Goal: Transaction & Acquisition: Purchase product/service

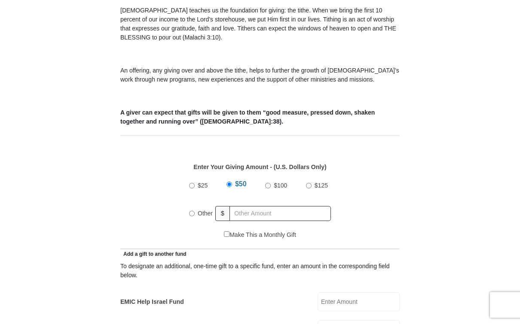
scroll to position [276, 0]
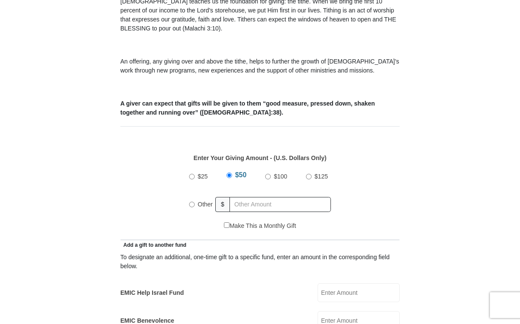
click at [200, 201] on span "Other" at bounding box center [205, 204] width 15 height 7
click at [195, 202] on input "Other" at bounding box center [192, 205] width 6 height 6
radio input "true"
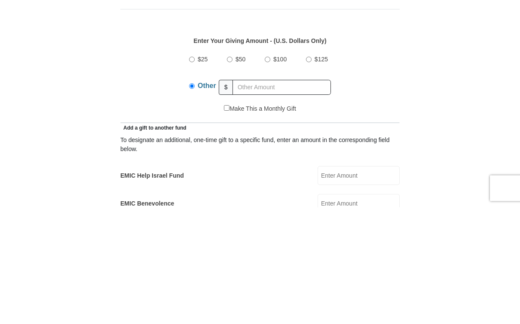
scroll to position [394, 0]
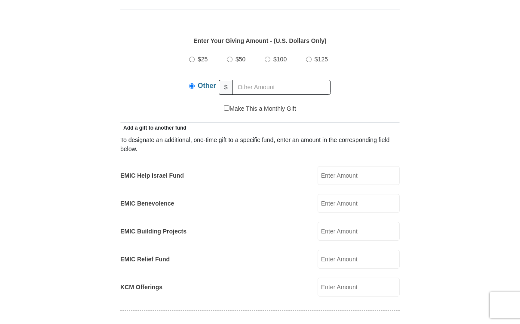
click at [373, 172] on input "EMIC Help Israel Fund" at bounding box center [359, 175] width 82 height 19
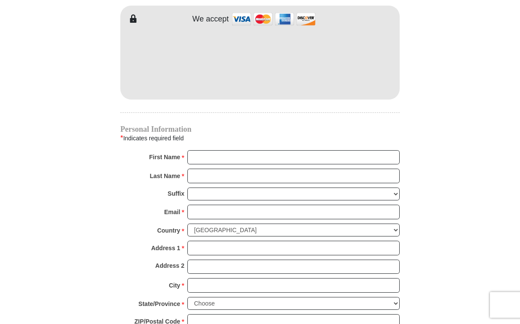
scroll to position [765, 0]
type input "90"
click at [211, 152] on input "First Name *" at bounding box center [293, 157] width 212 height 15
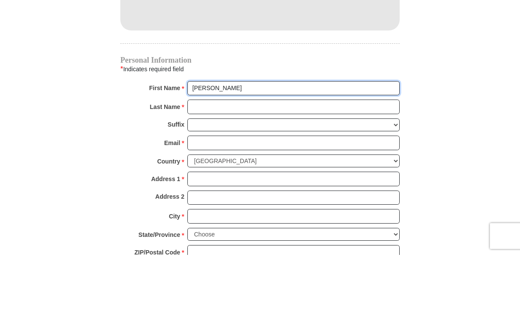
type input "[PERSON_NAME]"
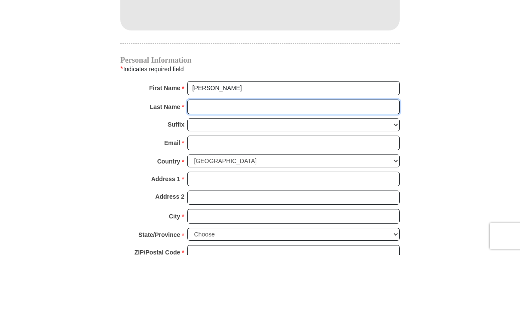
click at [214, 169] on input "Last Name *" at bounding box center [293, 176] width 212 height 15
type input "[PERSON_NAME]"
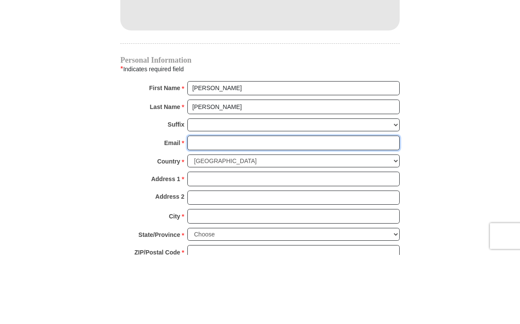
click at [210, 205] on input "Email *" at bounding box center [293, 212] width 212 height 15
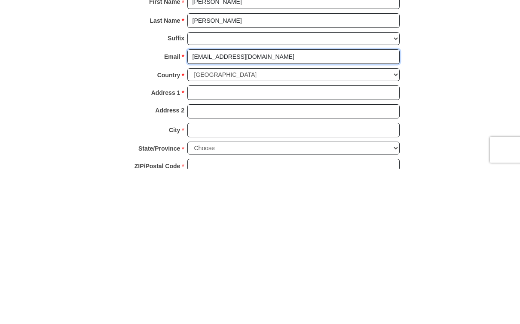
type input "[EMAIL_ADDRESS][DOMAIN_NAME]"
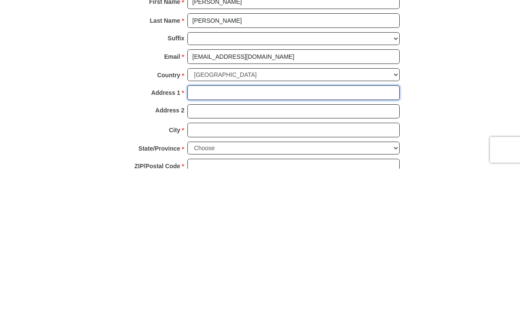
click at [206, 241] on input "Address 1 *" at bounding box center [293, 248] width 212 height 15
type input "[STREET_ADDRESS]"
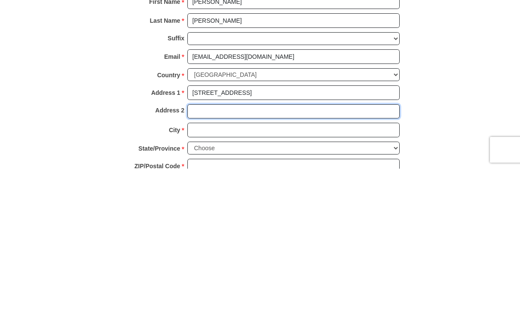
click at [211, 260] on input "Address 2" at bounding box center [293, 267] width 212 height 15
type input "D201"
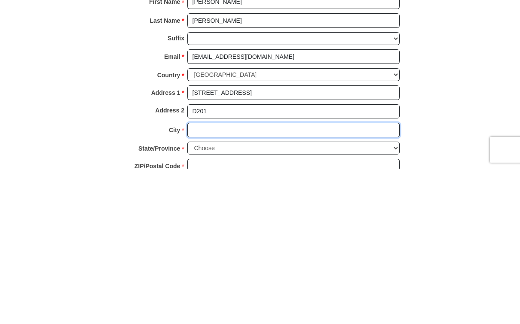
click at [208, 278] on input "City *" at bounding box center [293, 285] width 212 height 15
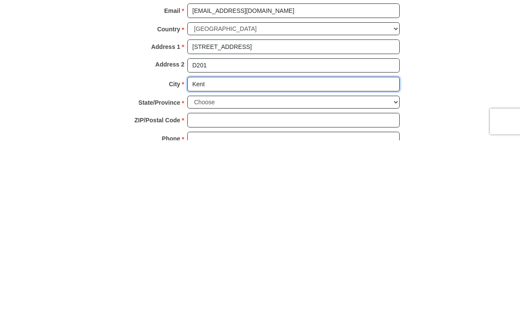
scroll to position [791, 0]
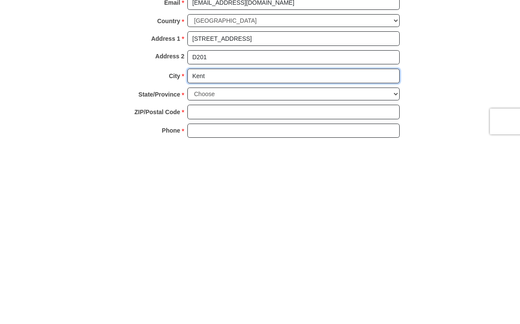
type input "Kent"
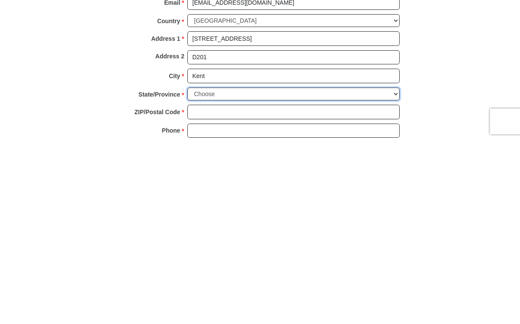
click at [397, 272] on select "Choose [US_STATE] [US_STATE] [US_STATE] [US_STATE] [US_STATE] Armed Forces Amer…" at bounding box center [293, 278] width 212 height 13
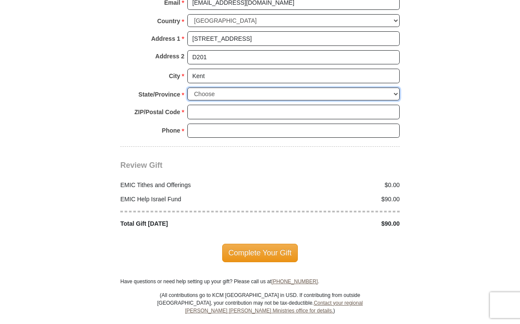
select select "WA"
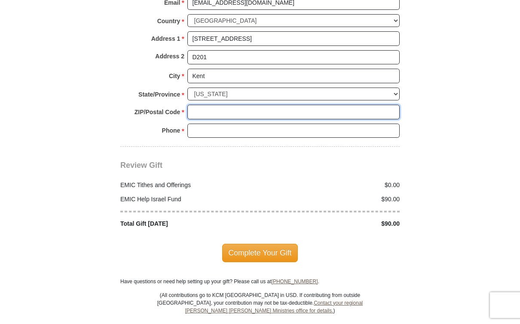
click at [209, 105] on input "ZIP/Postal Code *" at bounding box center [293, 112] width 212 height 15
type input "98030"
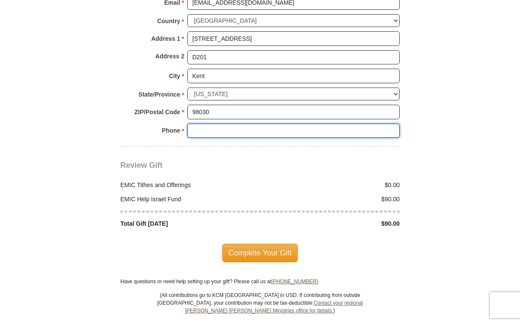
click at [204, 124] on input "Phone * *" at bounding box center [293, 131] width 212 height 15
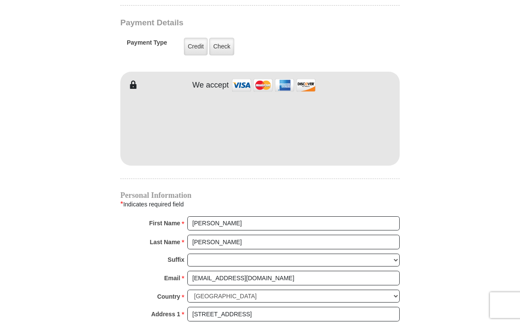
scroll to position [698, 0]
type input "[PHONE_NUMBER]"
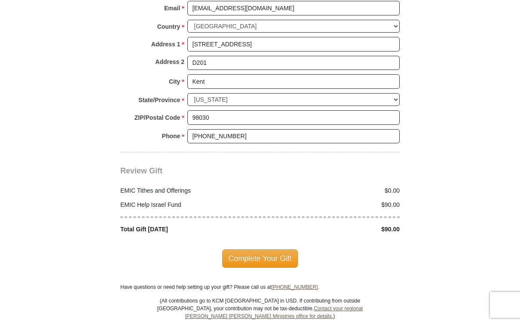
scroll to position [973, 0]
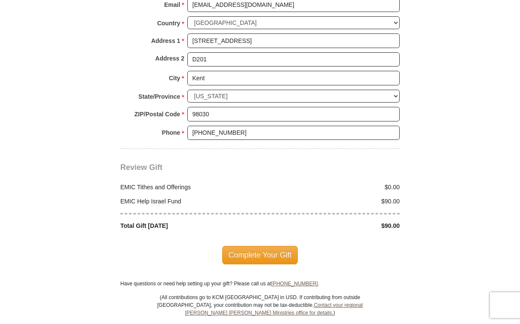
click at [266, 246] on span "Complete Your Gift" at bounding box center [260, 255] width 76 height 18
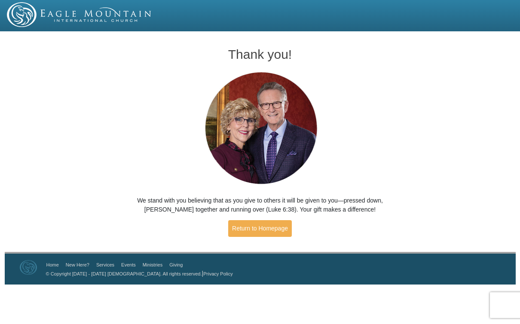
click at [261, 235] on link "Return to Homepage" at bounding box center [260, 228] width 64 height 17
